Goal: Download file/media

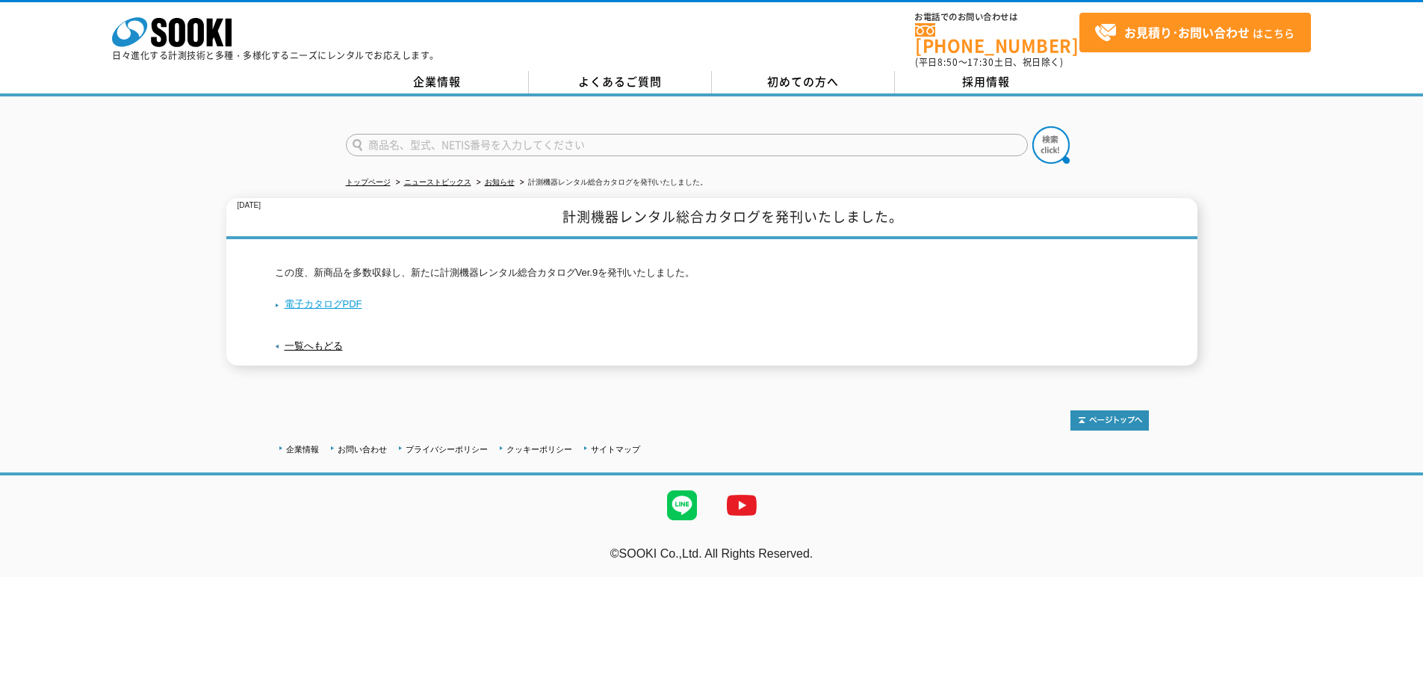
click at [353, 298] on link "電子カタログPDF" at bounding box center [318, 303] width 87 height 11
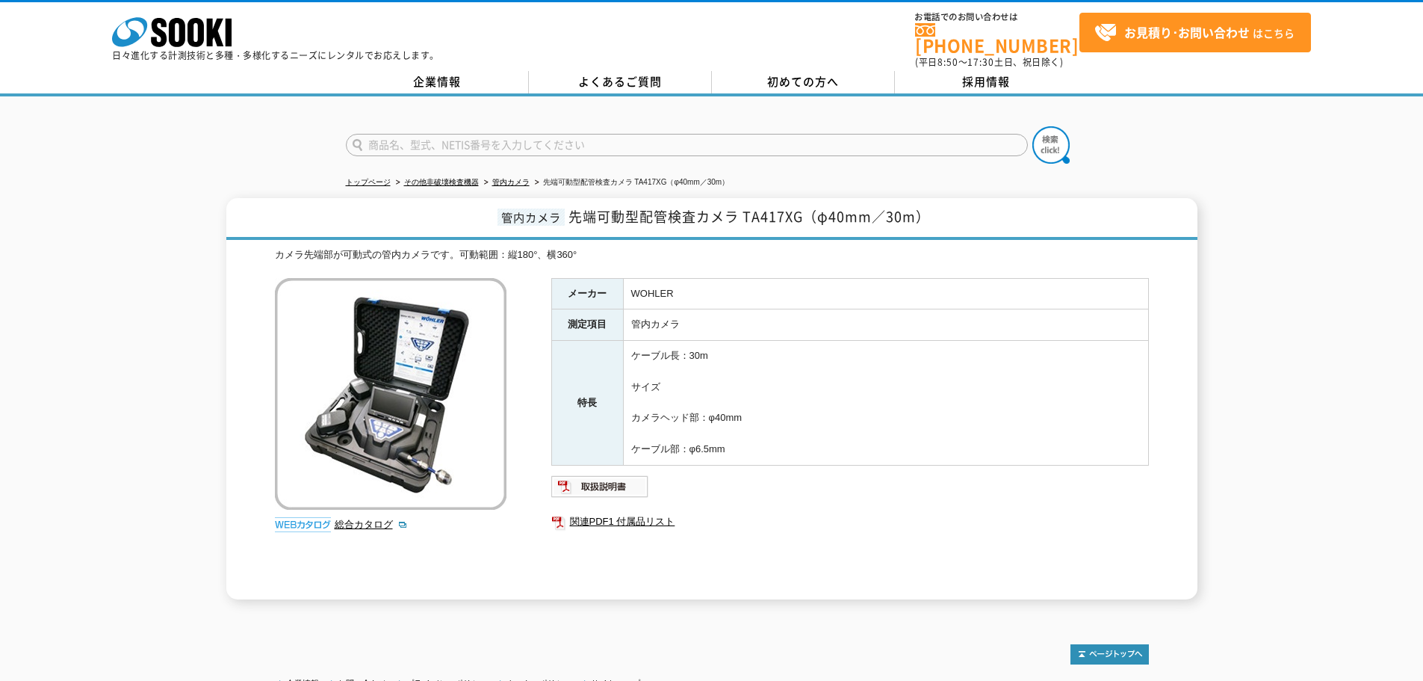
click at [780, 424] on td "ケーブル長：30m サイズ カメラヘッド部：φ40mm ケーブル部：φ6.5mm" at bounding box center [885, 403] width 525 height 125
click at [385, 519] on link "総合カタログ" at bounding box center [371, 524] width 73 height 11
